Goal: Task Accomplishment & Management: Manage account settings

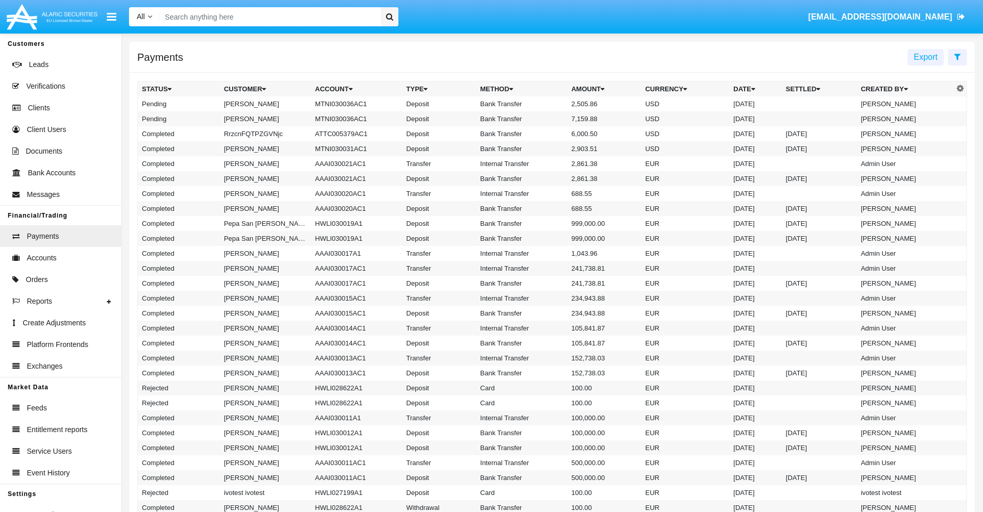
click at [957, 56] on icon at bounding box center [957, 57] width 7 height 8
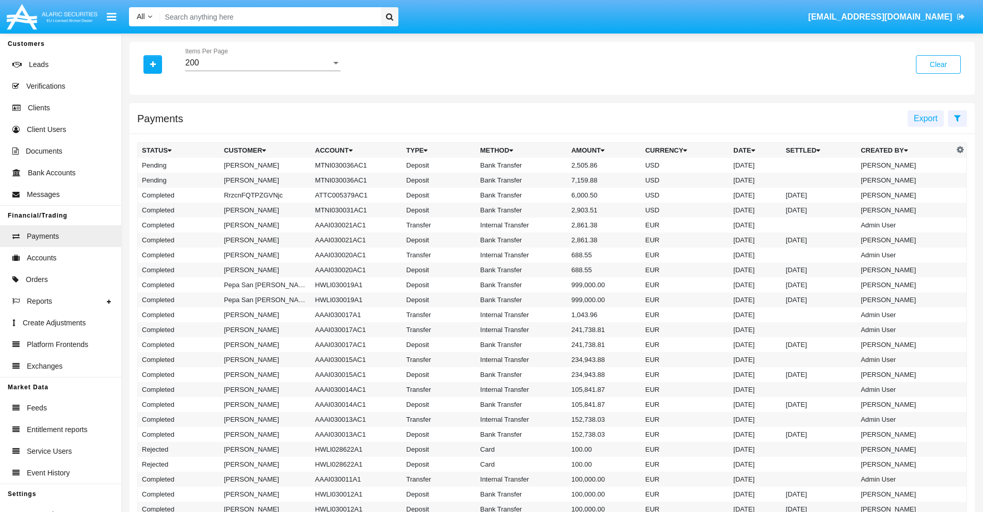
click at [263, 63] on div "200" at bounding box center [258, 62] width 146 height 9
click at [263, 71] on span "10" at bounding box center [262, 70] width 155 height 25
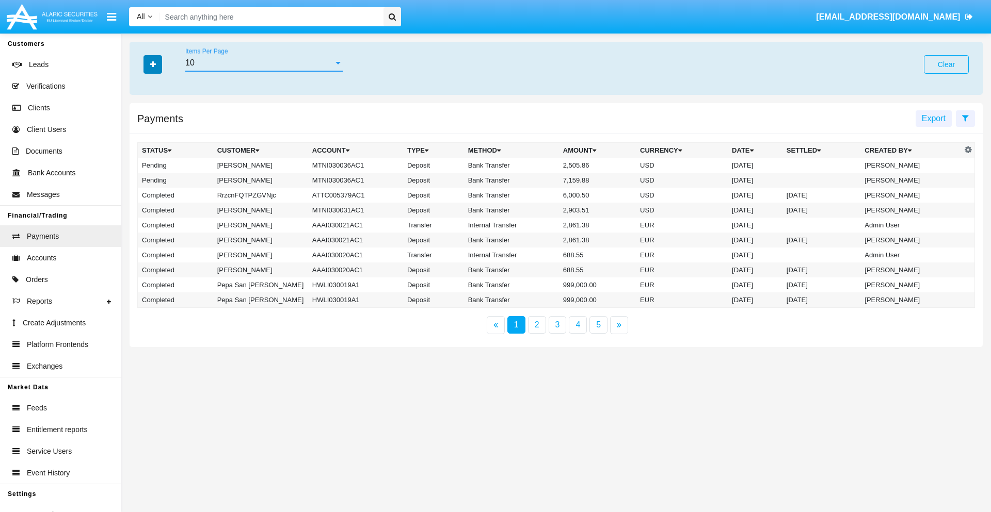
click at [153, 64] on icon "button" at bounding box center [153, 64] width 6 height 7
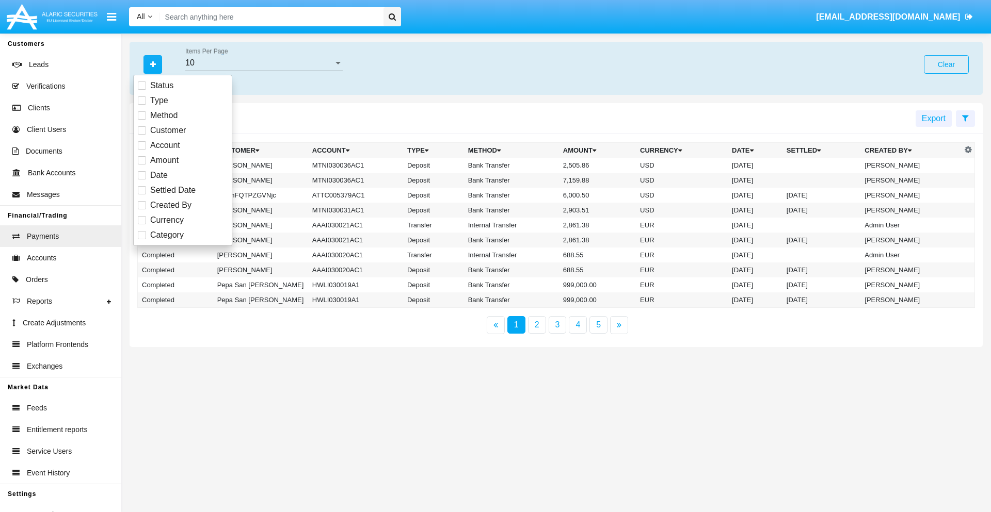
click at [161, 86] on span "Status" at bounding box center [161, 85] width 23 height 12
click at [142, 90] on input "Status" at bounding box center [141, 90] width 1 height 1
checkbox input "true"
click at [153, 64] on icon "button" at bounding box center [153, 64] width 6 height 7
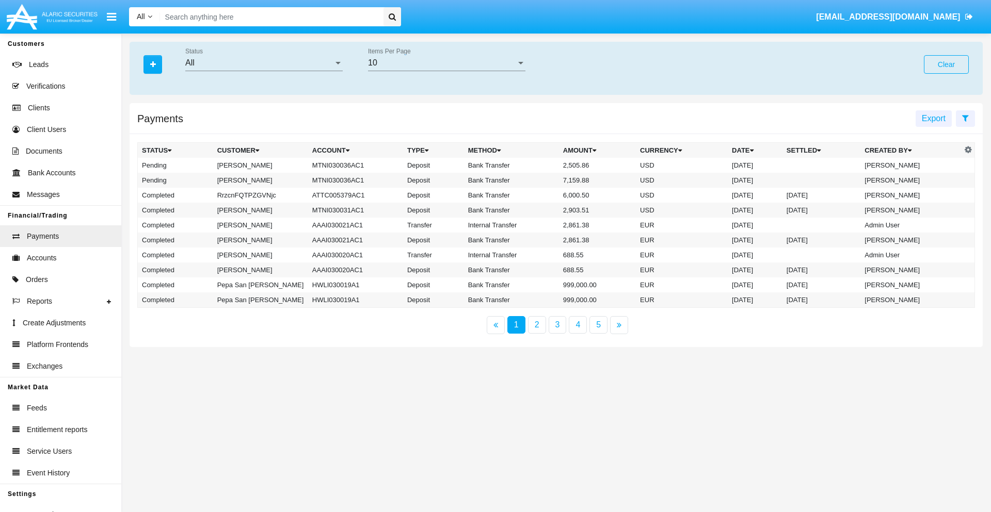
click at [264, 63] on div "All" at bounding box center [259, 62] width 148 height 9
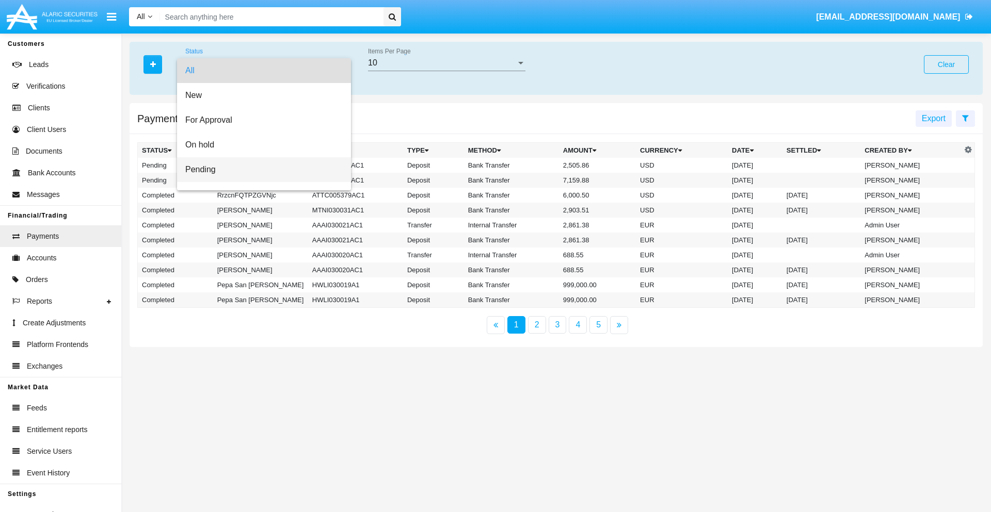
click at [260, 170] on span "Pending" at bounding box center [263, 169] width 157 height 25
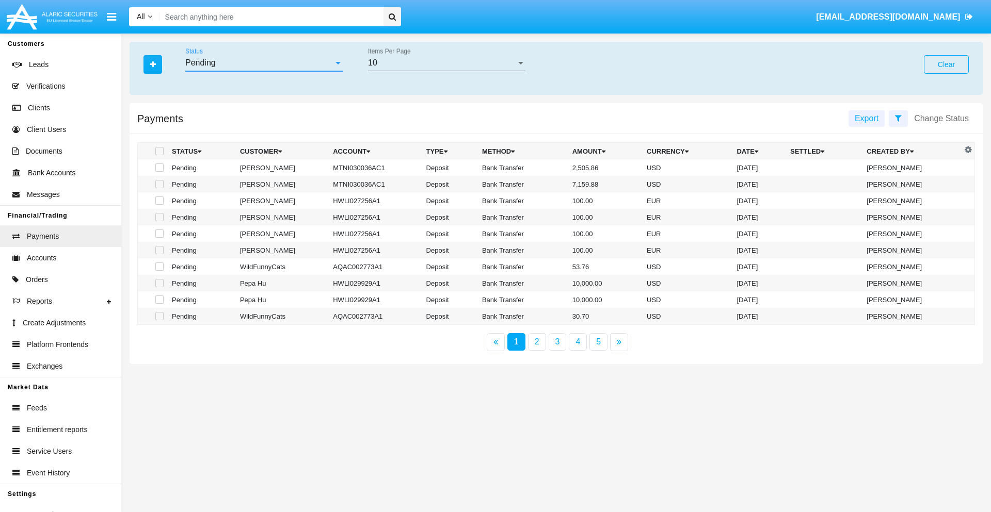
click at [158, 151] on span at bounding box center [159, 151] width 8 height 8
click at [159, 155] on input "checkbox" at bounding box center [159, 155] width 1 height 1
checkbox input "true"
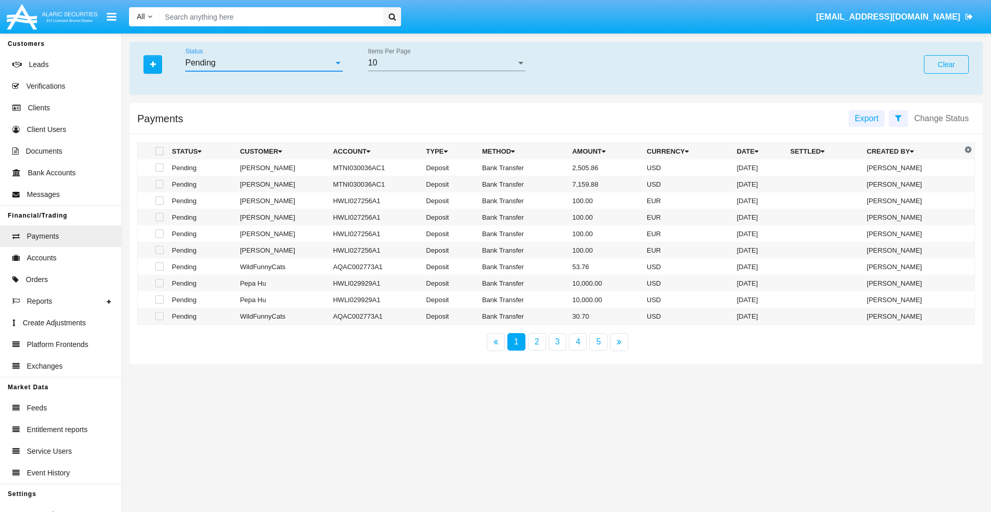
checkbox input "true"
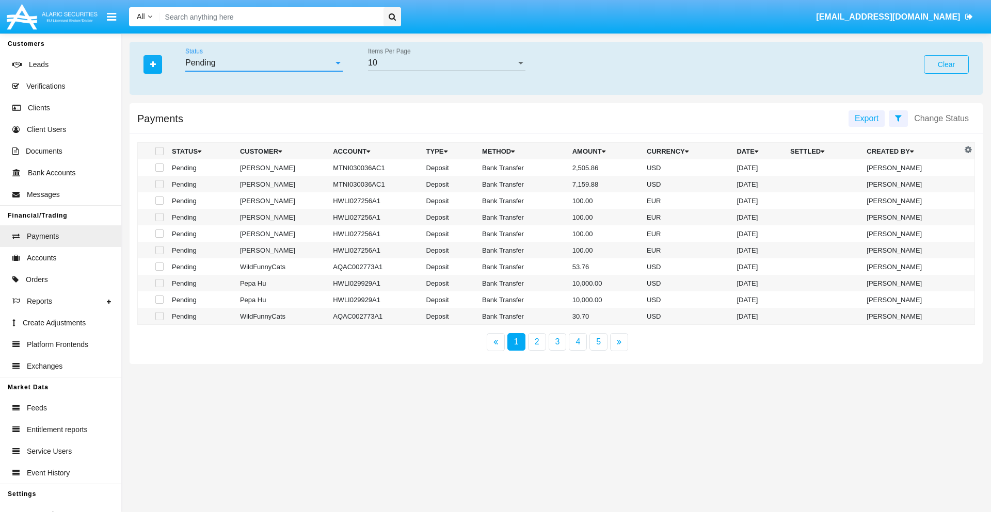
checkbox input "true"
click at [158, 151] on span at bounding box center [159, 151] width 8 height 8
click at [159, 155] on input "checkbox" at bounding box center [159, 155] width 1 height 1
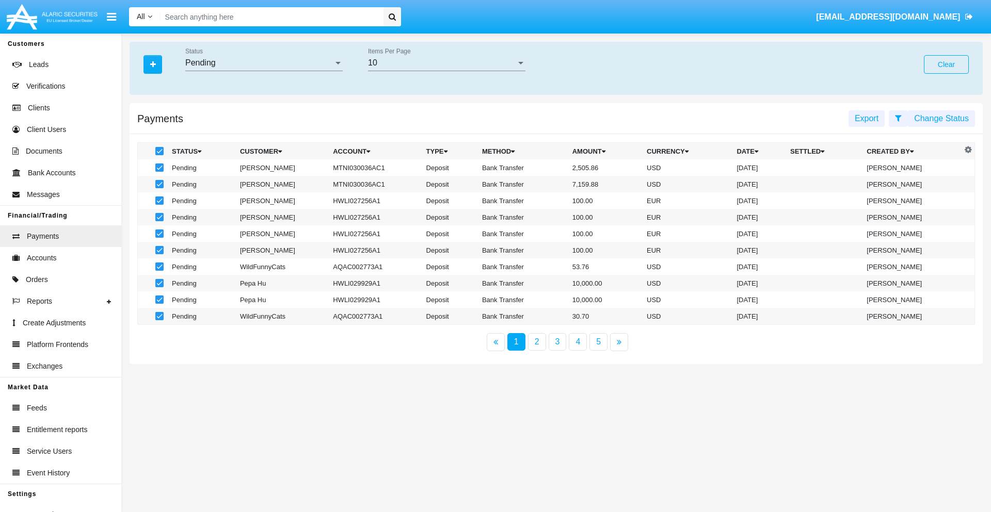
checkbox input "false"
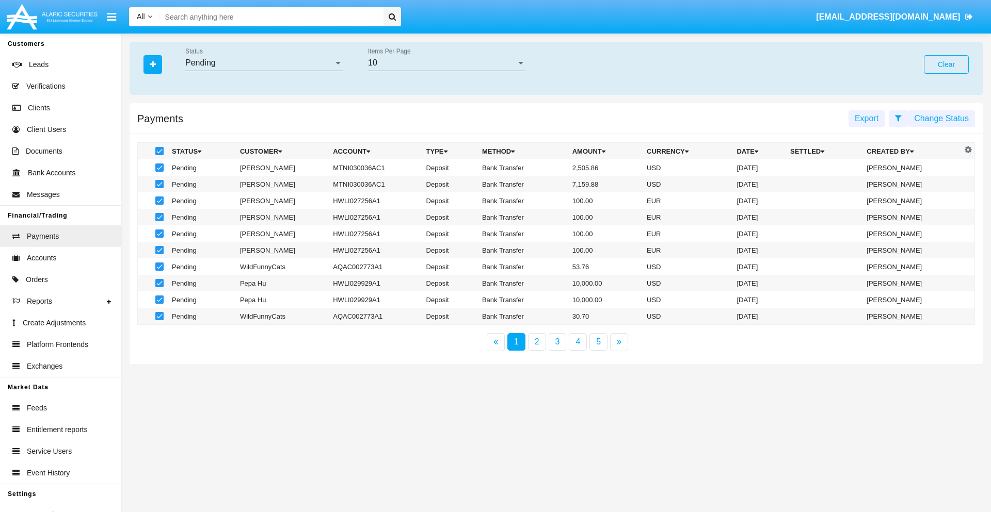
checkbox input "false"
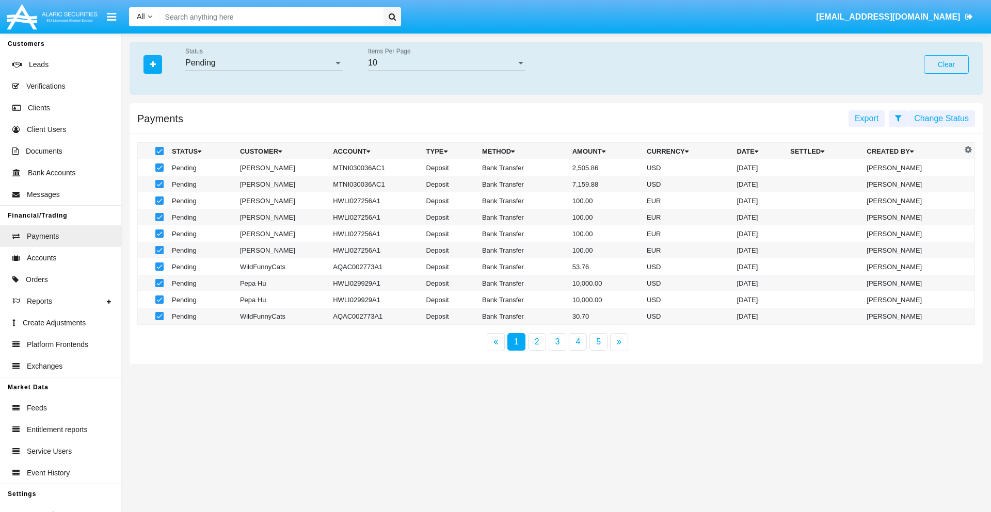
checkbox input "false"
